Goal: Information Seeking & Learning: Learn about a topic

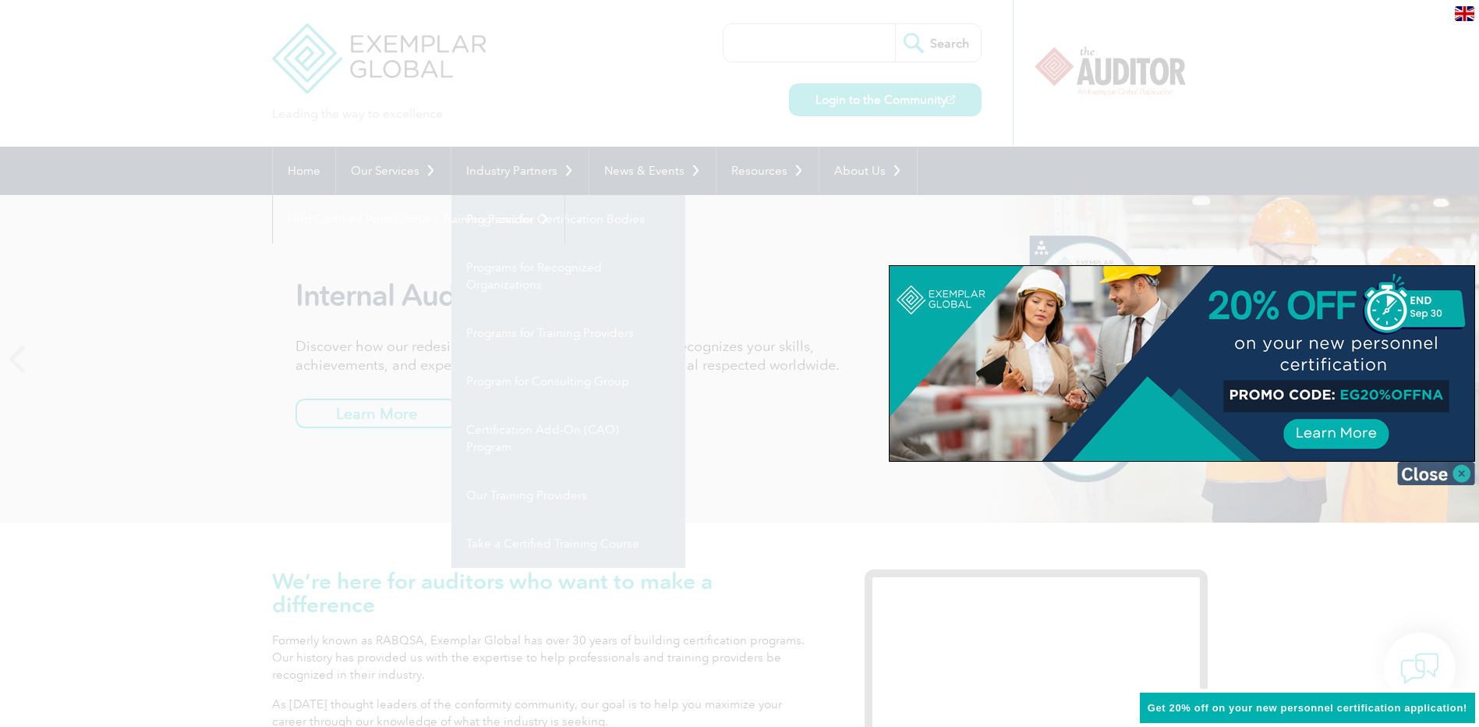
click at [1464, 474] on img at bounding box center [1436, 473] width 78 height 23
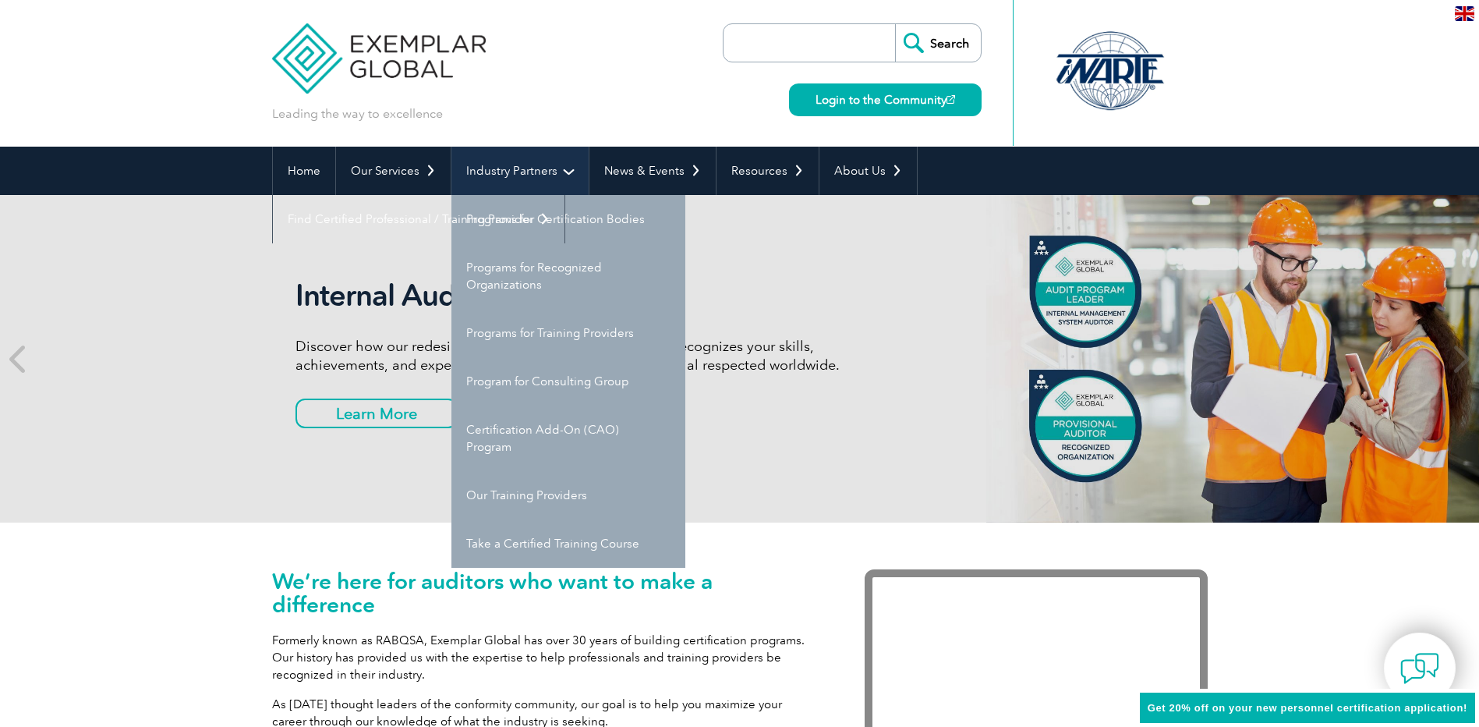
click at [565, 172] on link "Industry Partners" at bounding box center [519, 171] width 137 height 48
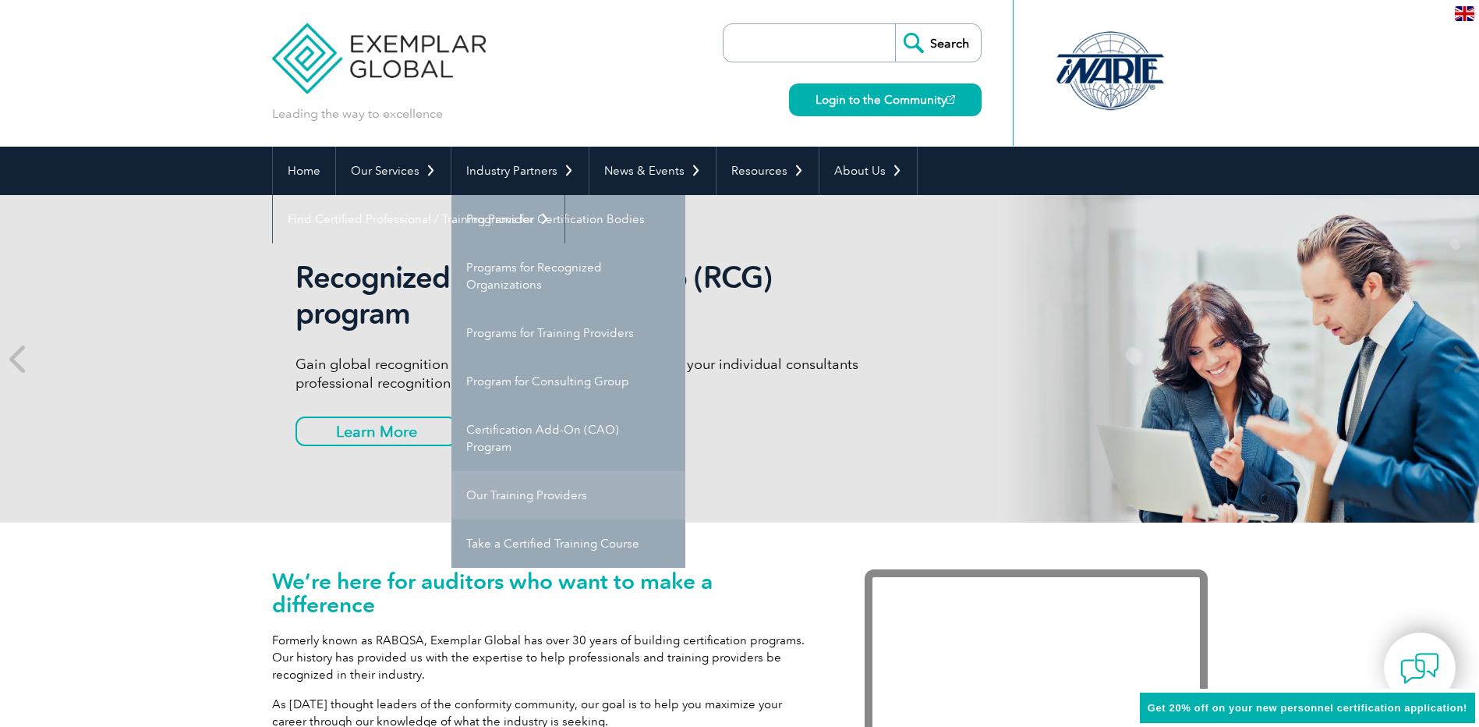
click at [565, 496] on link "Our Training Providers" at bounding box center [568, 495] width 234 height 48
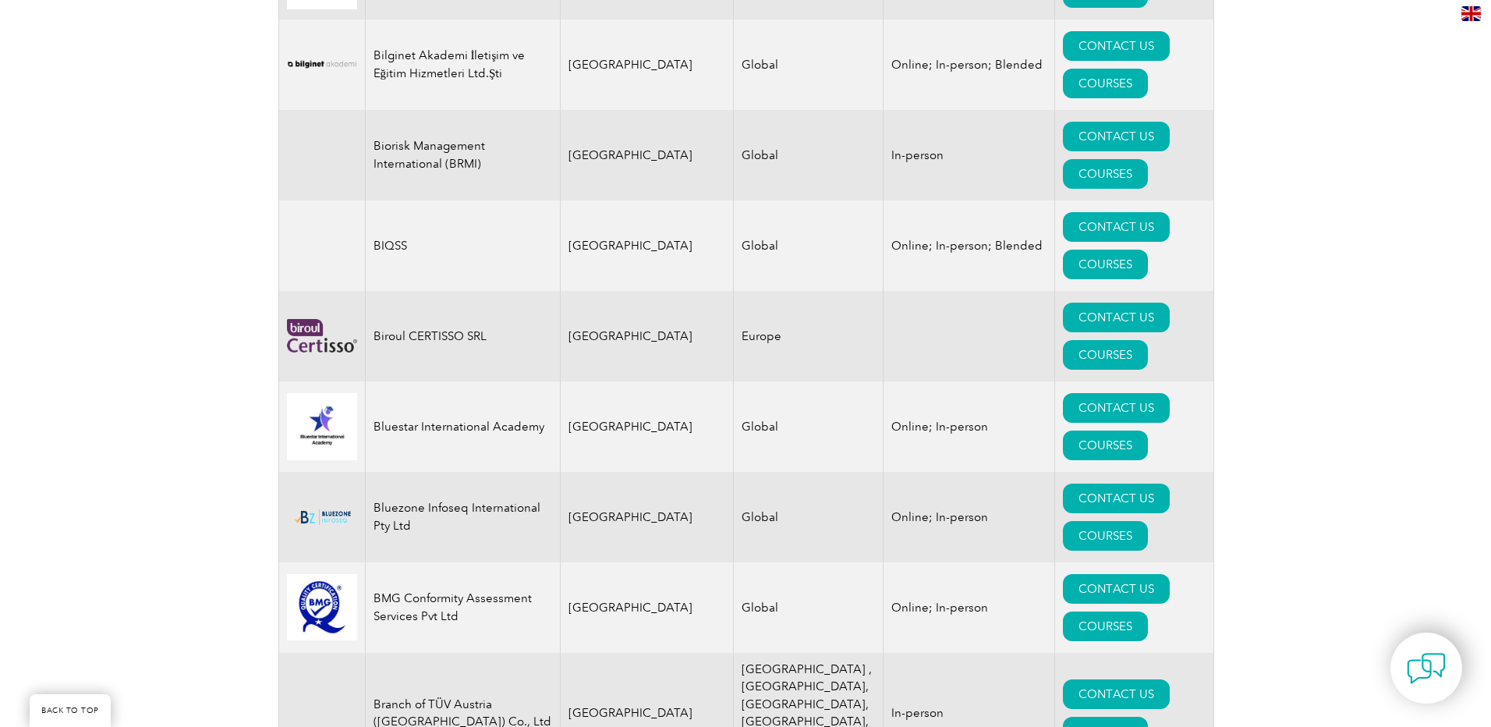
scroll to position [3275, 0]
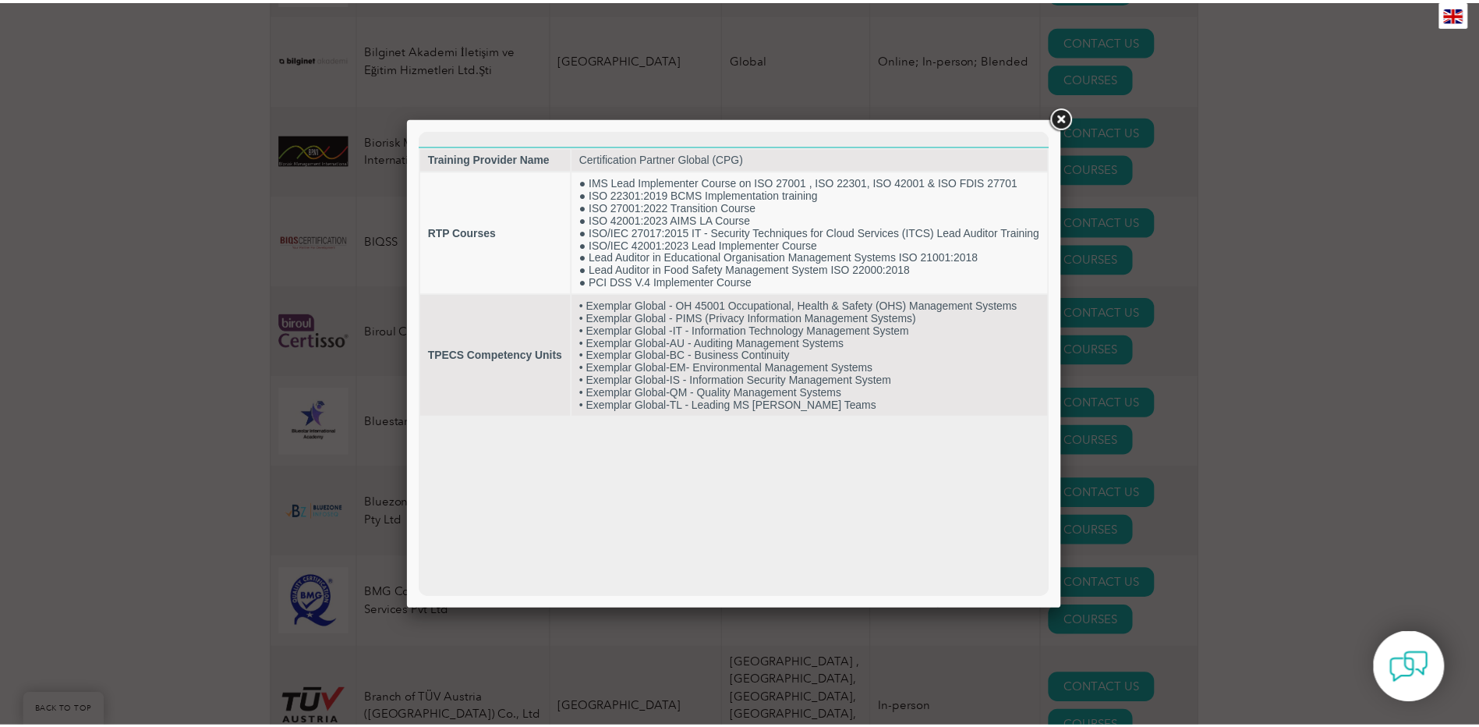
scroll to position [0, 0]
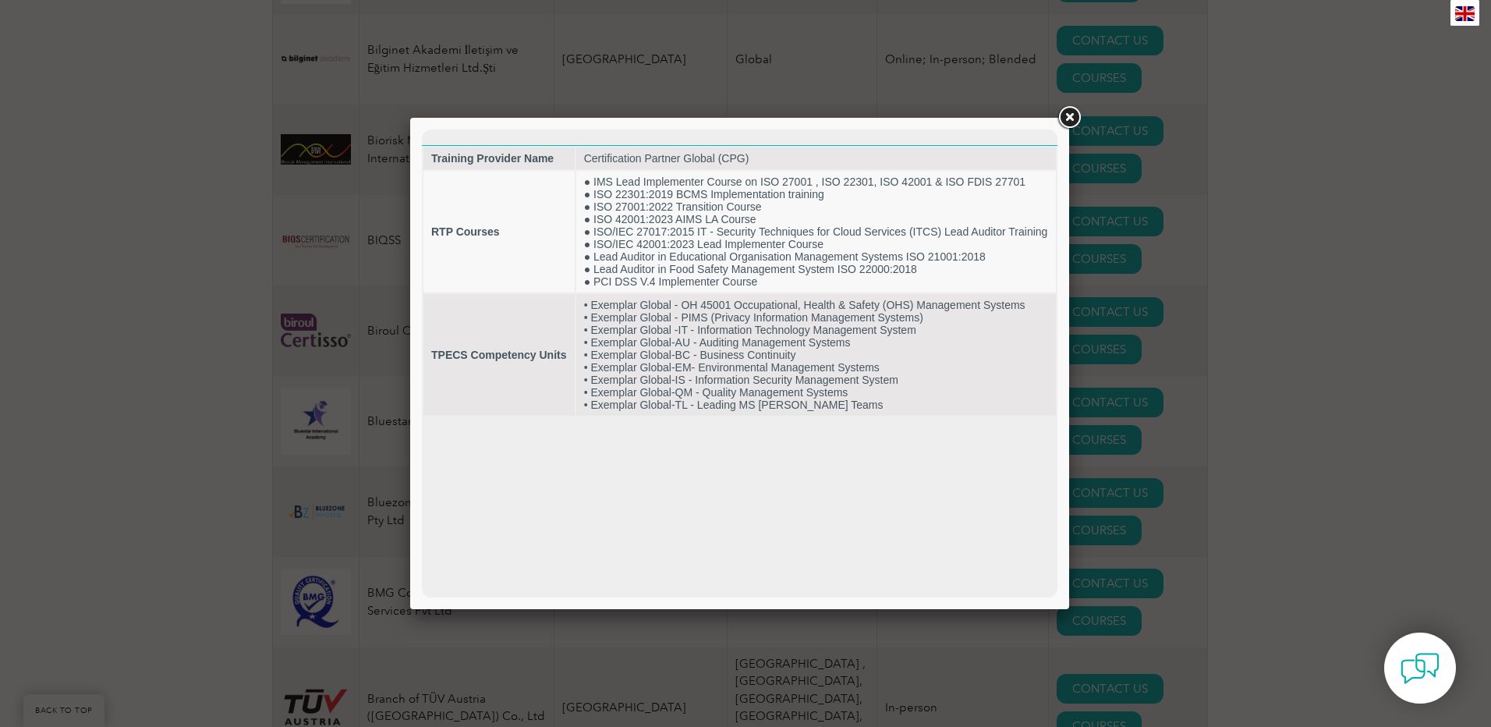
click at [1071, 116] on link at bounding box center [1069, 118] width 28 height 28
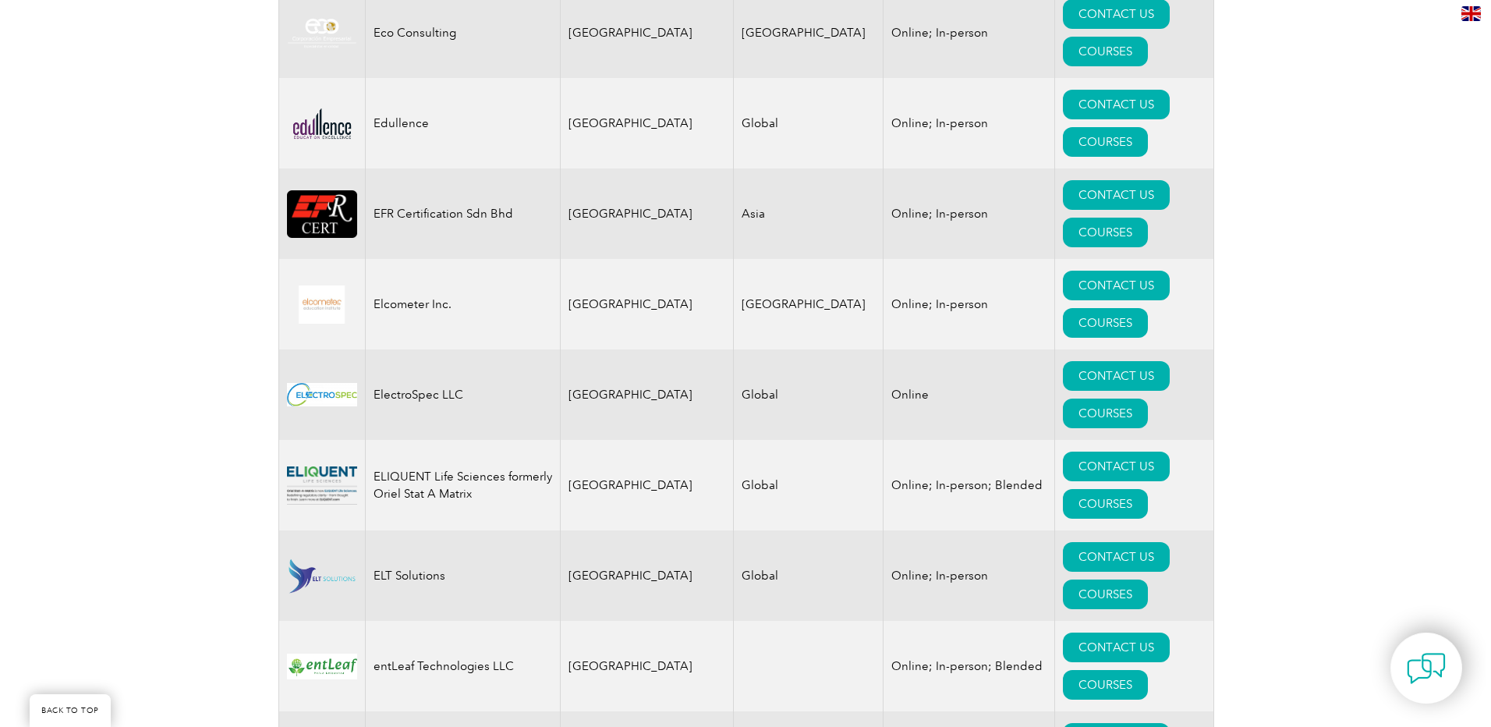
scroll to position [7330, 0]
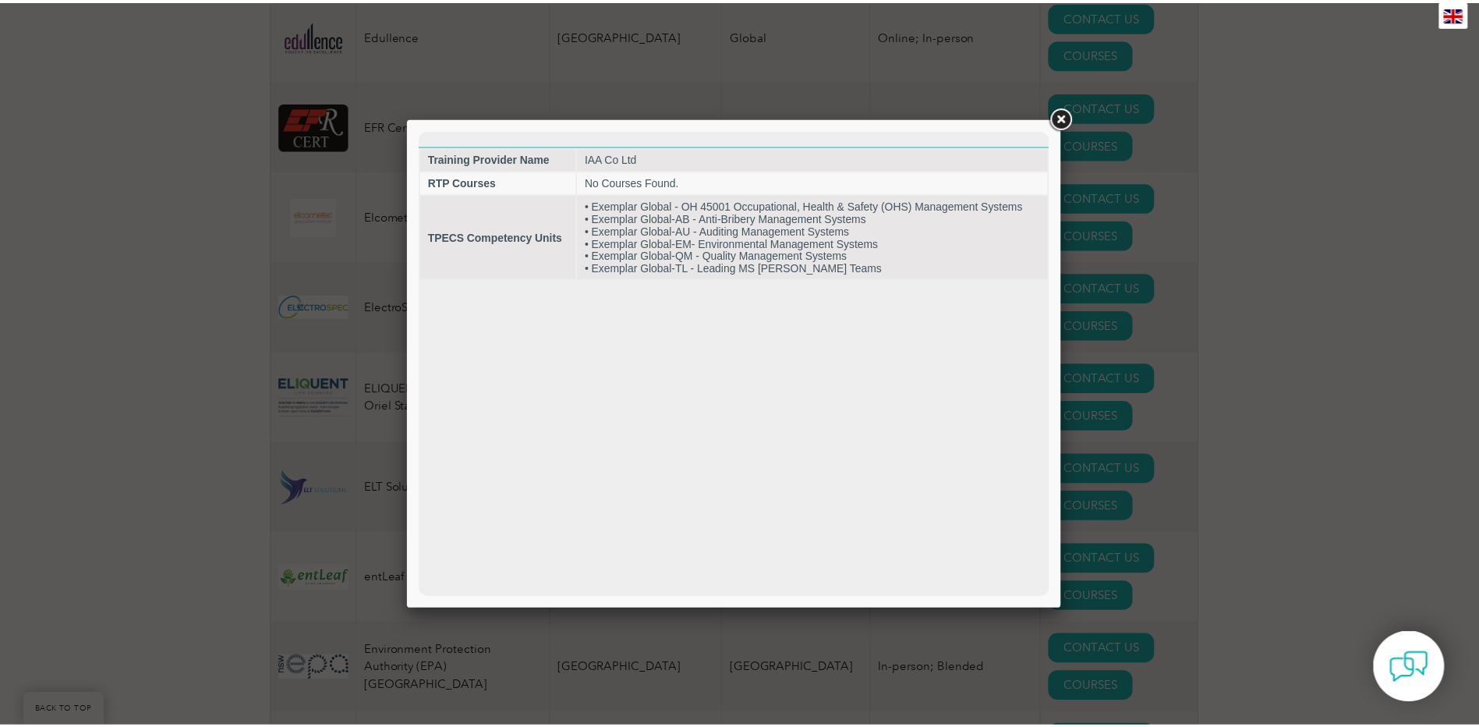
scroll to position [0, 0]
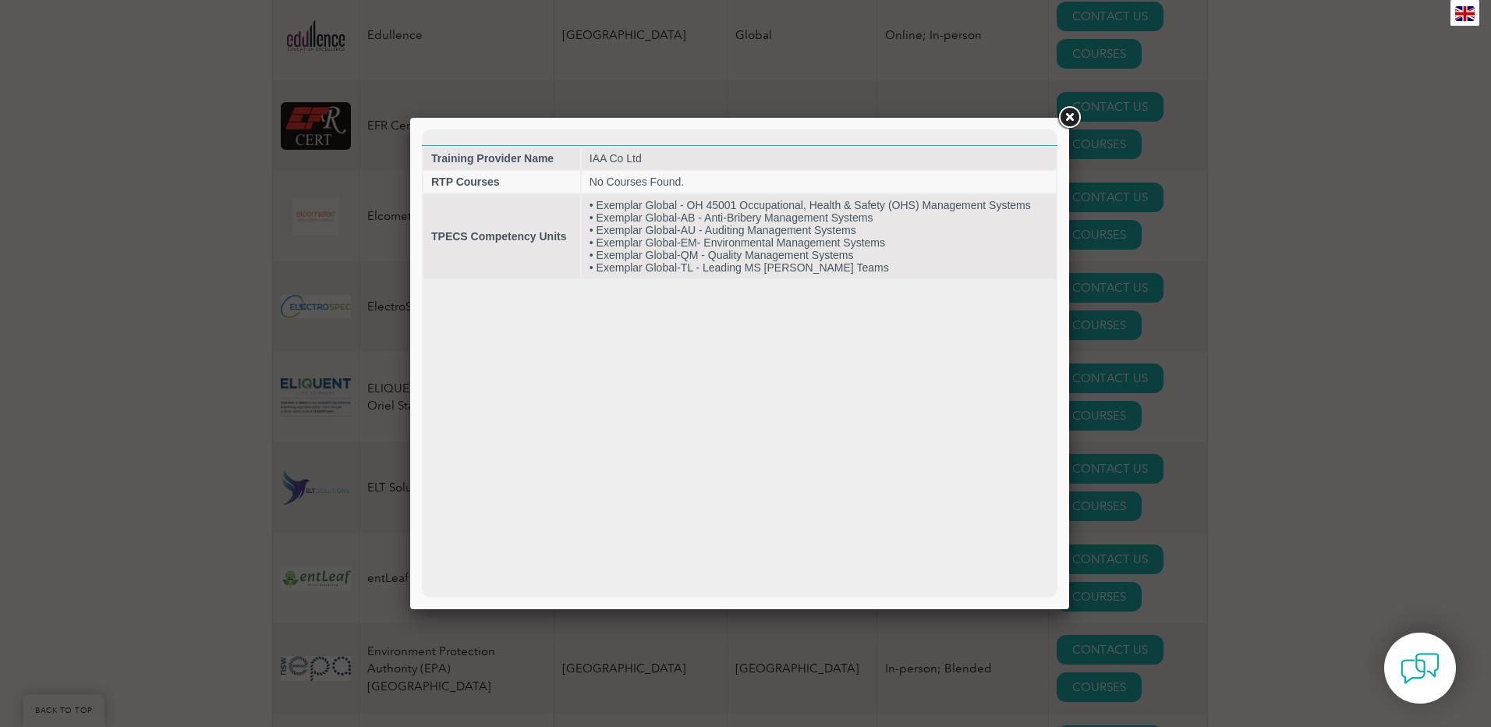
click at [1065, 116] on link at bounding box center [1069, 118] width 28 height 28
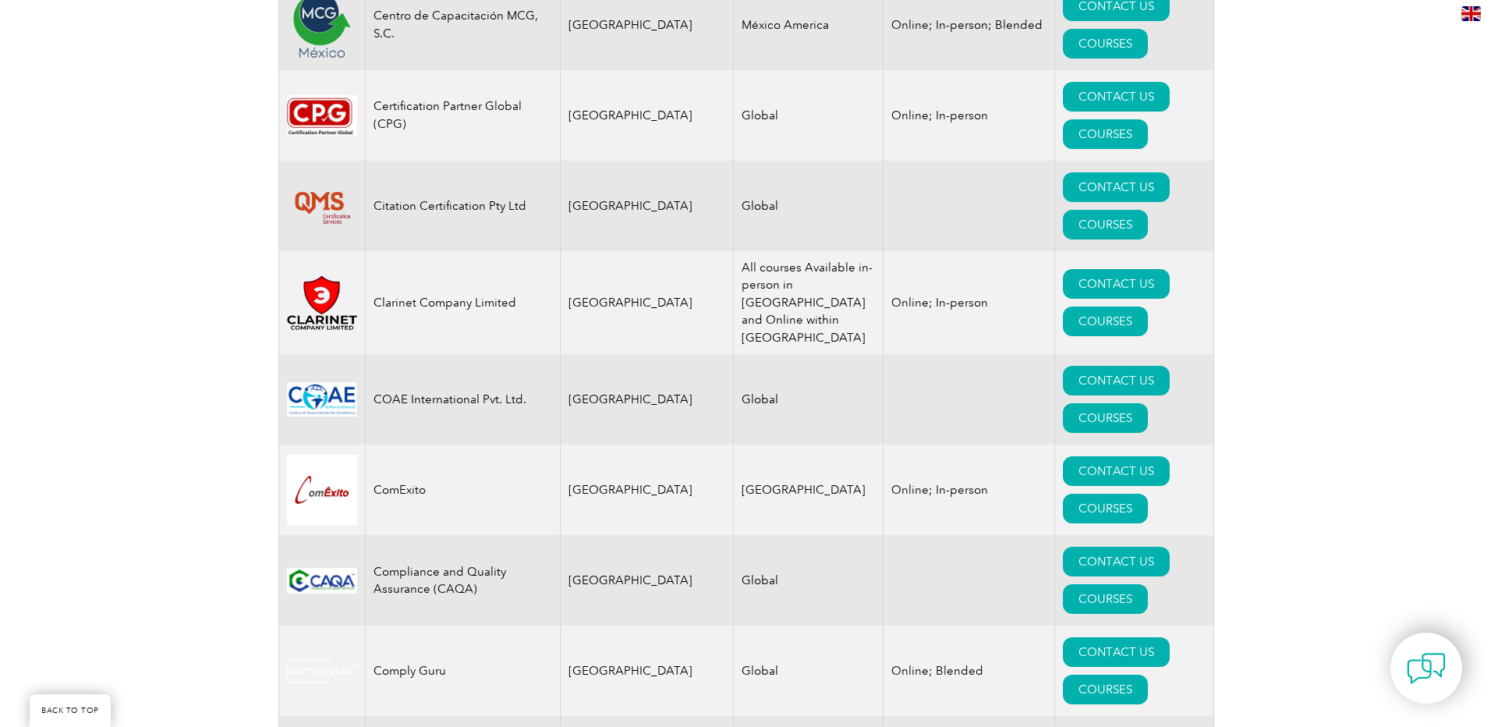
scroll to position [4978, 0]
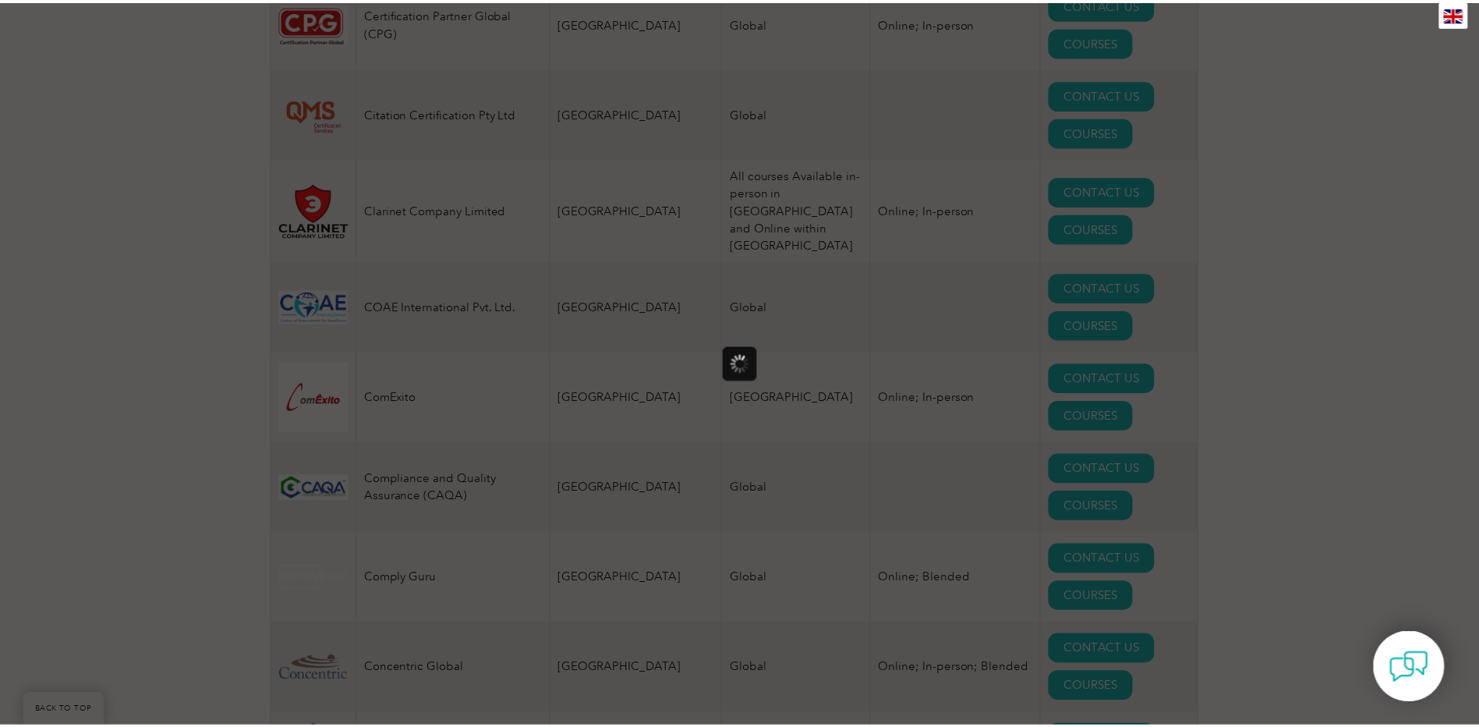
scroll to position [0, 0]
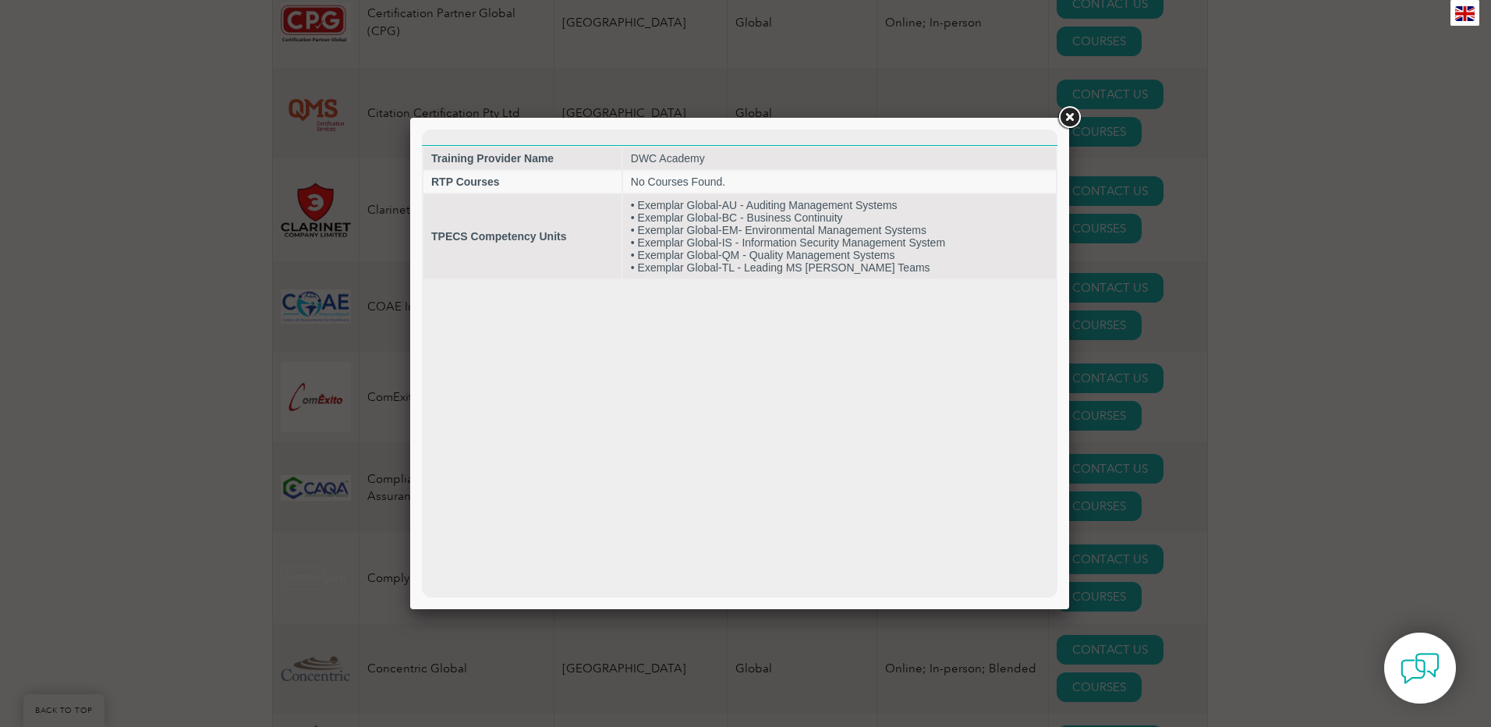
click at [1067, 122] on link at bounding box center [1069, 118] width 28 height 28
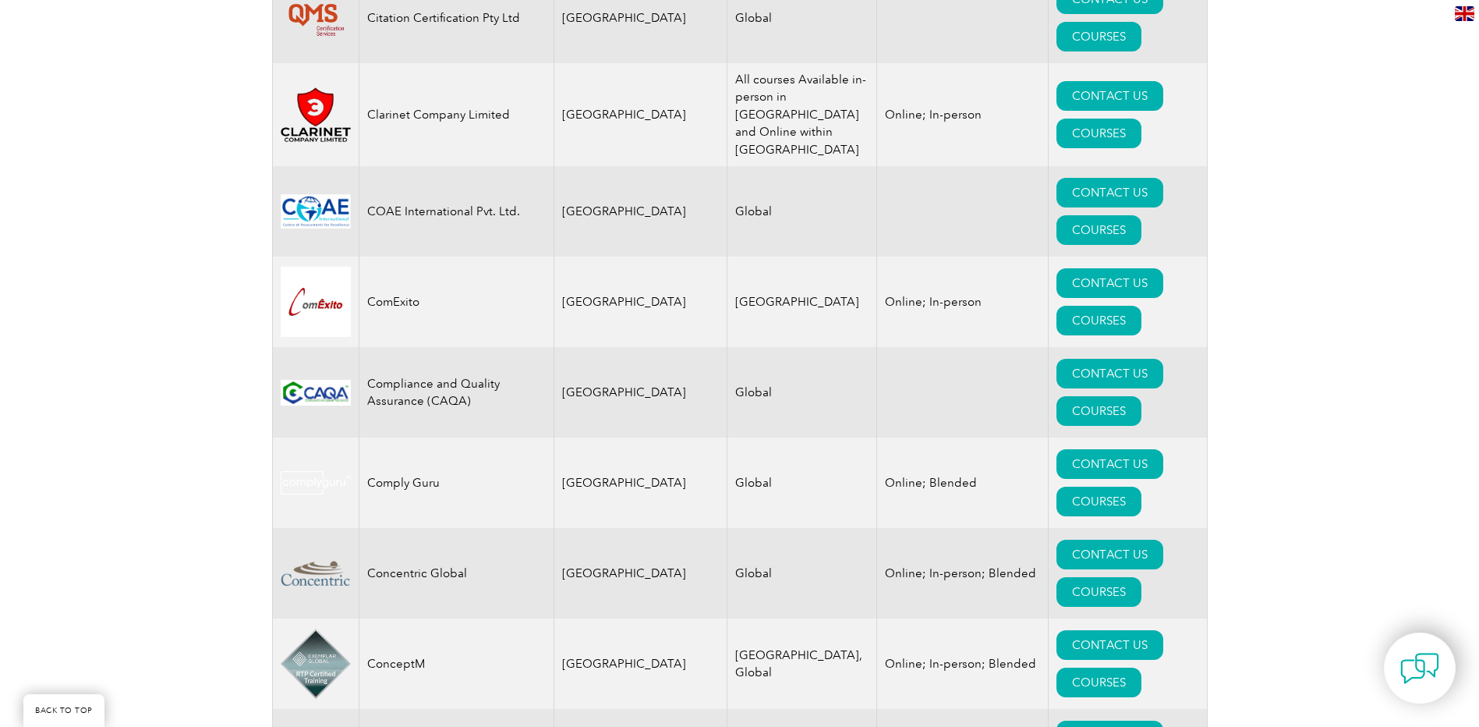
scroll to position [5056, 0]
